Goal: Task Accomplishment & Management: Manage account settings

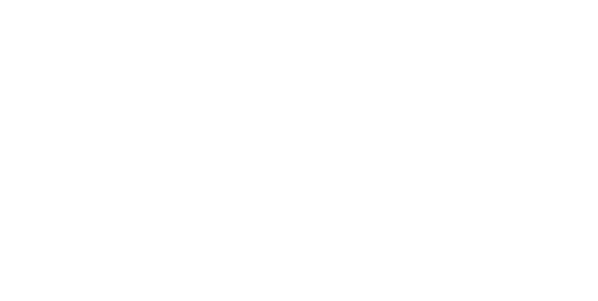
type input "**********"
